Goal: Find specific page/section: Find specific page/section

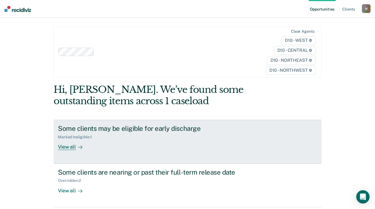
click at [72, 139] on div "View all" at bounding box center [73, 144] width 31 height 11
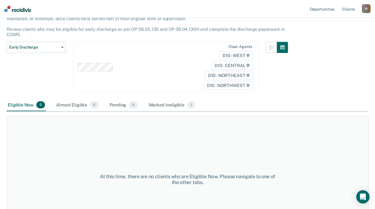
scroll to position [21, 0]
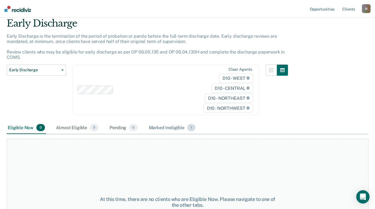
click at [182, 126] on div "Marked Ineligible 1" at bounding box center [172, 128] width 49 height 12
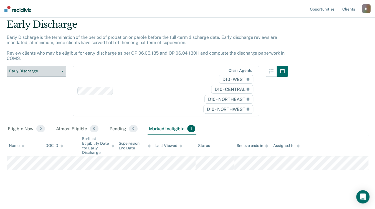
click at [63, 71] on icon "button" at bounding box center [62, 71] width 2 height 1
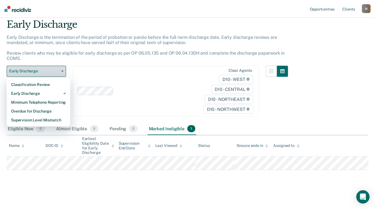
click at [61, 71] on button "Early Discharge" at bounding box center [36, 71] width 59 height 11
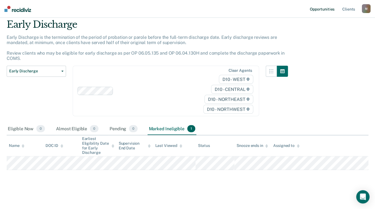
click at [318, 7] on link "Opportunities" at bounding box center [322, 9] width 27 height 18
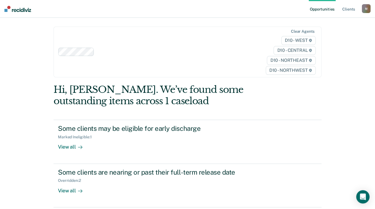
scroll to position [22, 0]
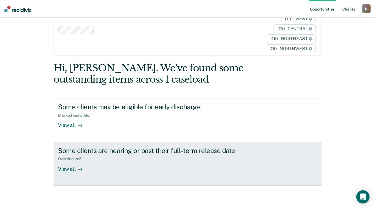
click at [76, 166] on div at bounding box center [79, 169] width 7 height 6
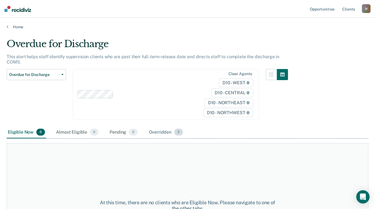
click at [160, 133] on div "Overridden 2" at bounding box center [166, 132] width 36 height 12
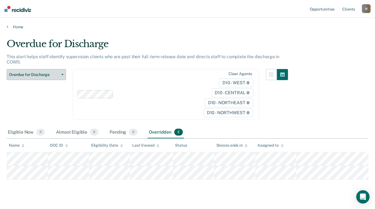
click at [59, 74] on span "button" at bounding box center [61, 74] width 4 height 1
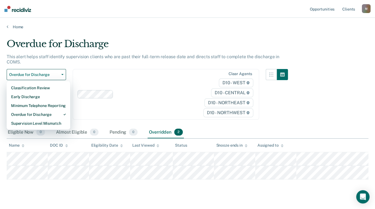
click at [135, 78] on div "Clear agents D10 - WEST D10 - CENTRAL D10 - NORTHEAST D10 - NORTHWEST" at bounding box center [166, 94] width 186 height 51
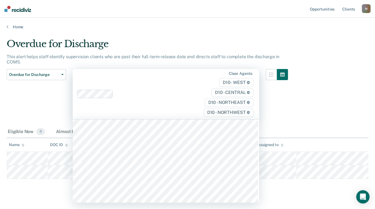
scroll to position [2662, 0]
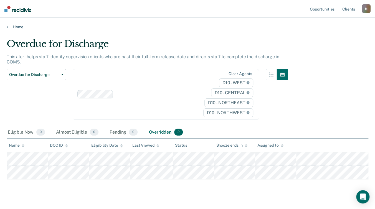
click at [340, 34] on main "Overdue for Discharge This alert helps staff identify supervision clients who a…" at bounding box center [187, 123] width 375 height 188
click at [367, 7] on div "M" at bounding box center [366, 8] width 9 height 9
click at [340, 36] on link "Log Out" at bounding box center [343, 36] width 45 height 5
